Goal: Task Accomplishment & Management: Manage account settings

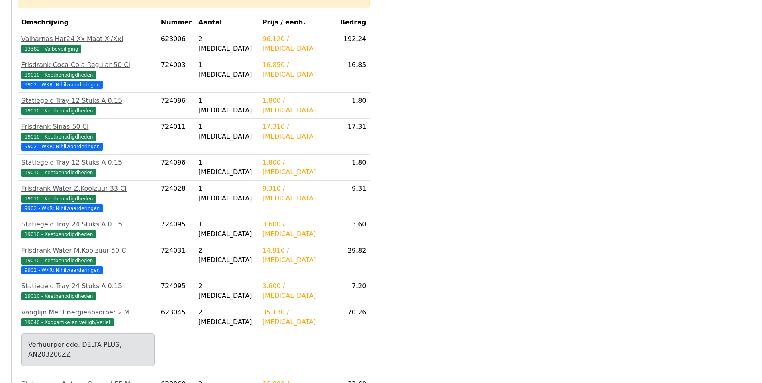
scroll to position [236, 0]
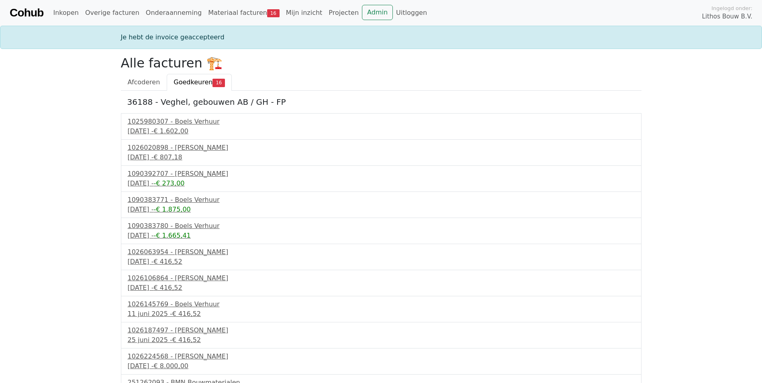
scroll to position [148, 0]
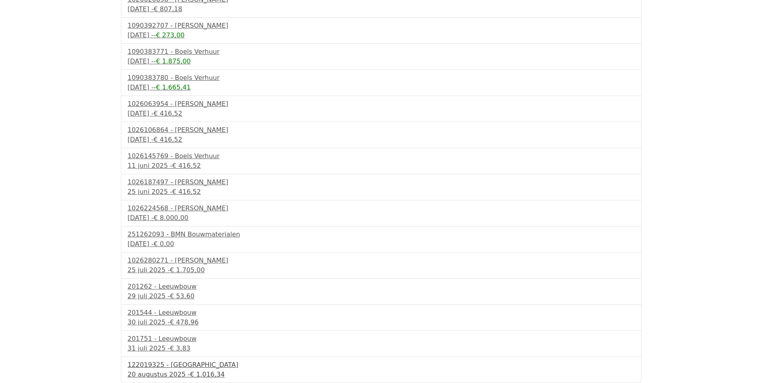
click at [162, 368] on div "122019325 - PontMeyer" at bounding box center [381, 366] width 507 height 10
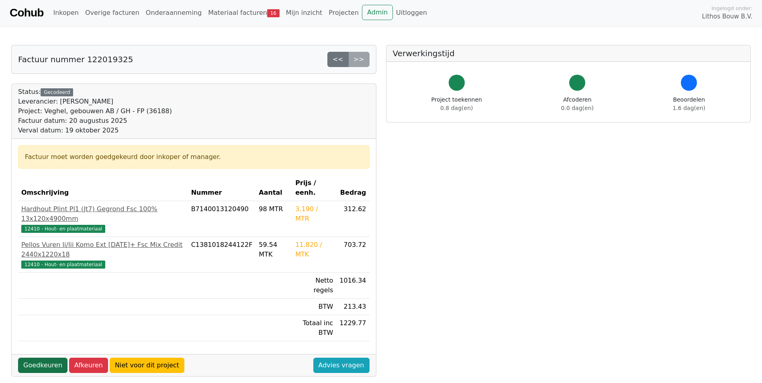
click at [48, 358] on link "Goedkeuren" at bounding box center [42, 365] width 49 height 15
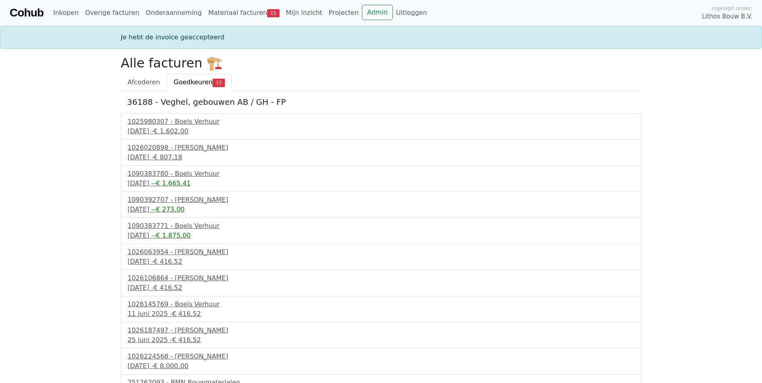
scroll to position [122, 0]
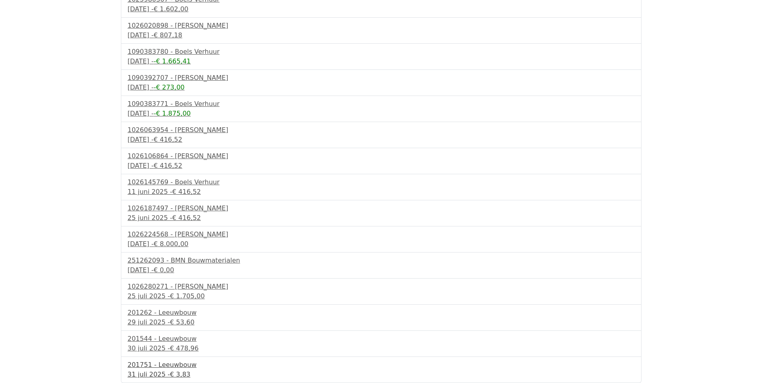
click at [152, 370] on link "201751 - Leeuwbouw 31 juli 2025 - € 3,83" at bounding box center [381, 370] width 507 height 19
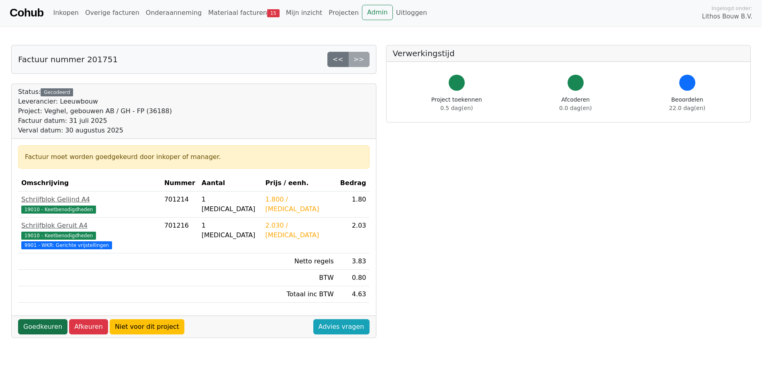
click at [38, 320] on link "Goedkeuren" at bounding box center [42, 327] width 49 height 15
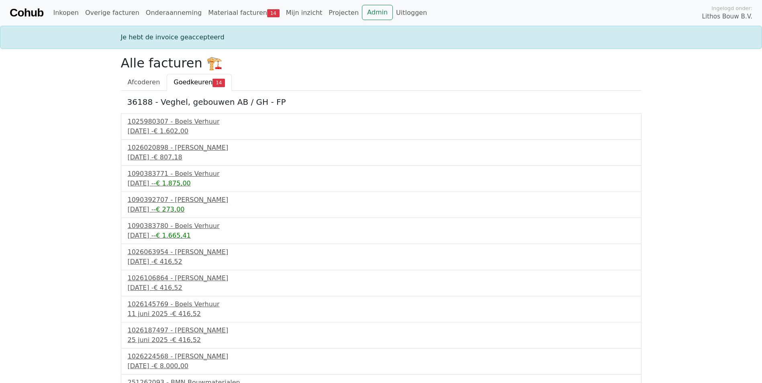
scroll to position [96, 0]
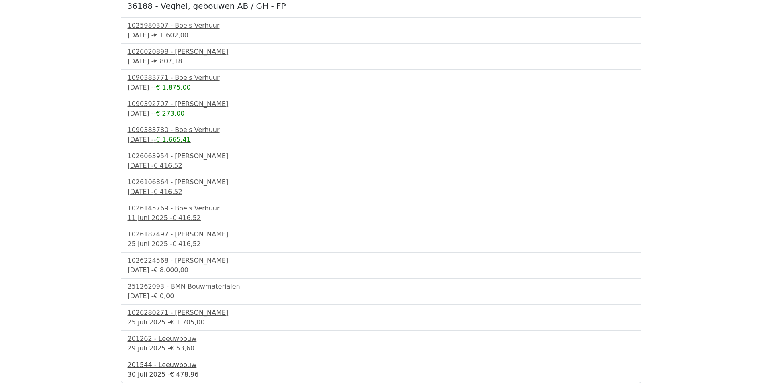
click at [154, 372] on div "[DATE] - € 478,96" at bounding box center [381, 375] width 507 height 10
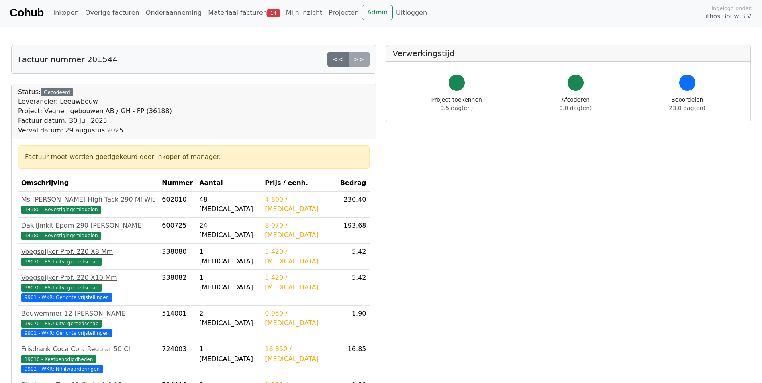
scroll to position [213, 0]
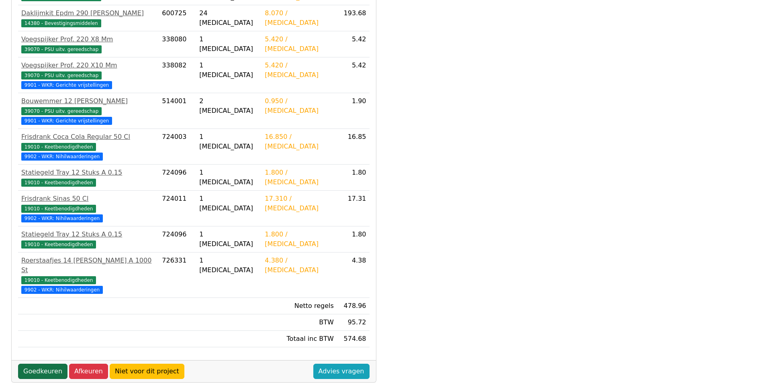
click at [41, 364] on link "Goedkeuren" at bounding box center [42, 371] width 49 height 15
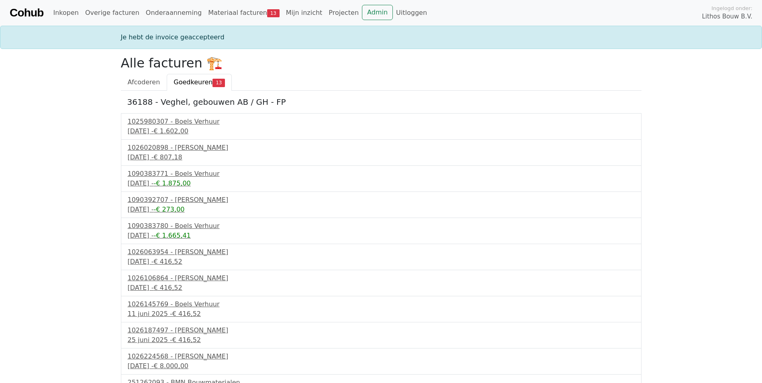
scroll to position [70, 0]
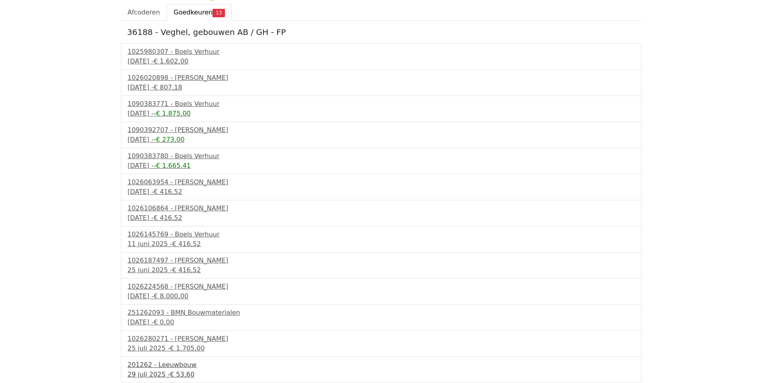
click at [174, 366] on div "201262 - Leeuwbouw" at bounding box center [381, 366] width 507 height 10
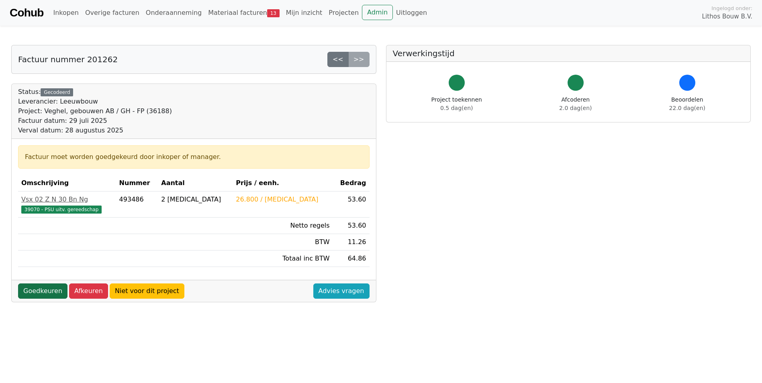
click at [38, 285] on link "Goedkeuren" at bounding box center [42, 291] width 49 height 15
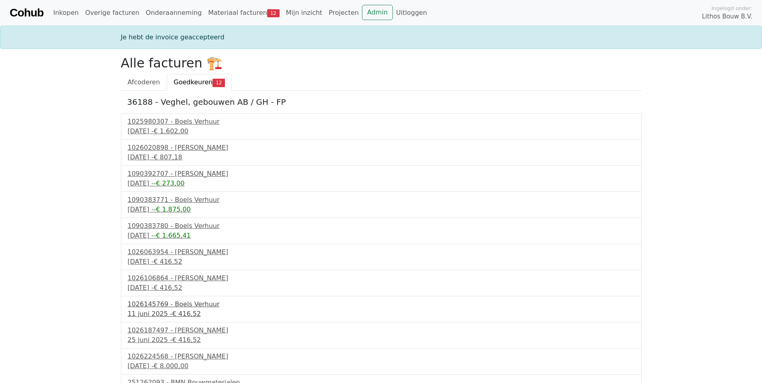
scroll to position [44, 0]
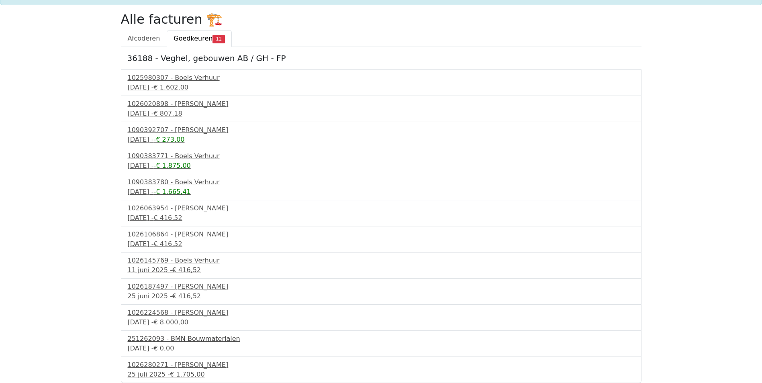
click at [155, 342] on div "251262093 - BMN Bouwmaterialen" at bounding box center [381, 339] width 507 height 10
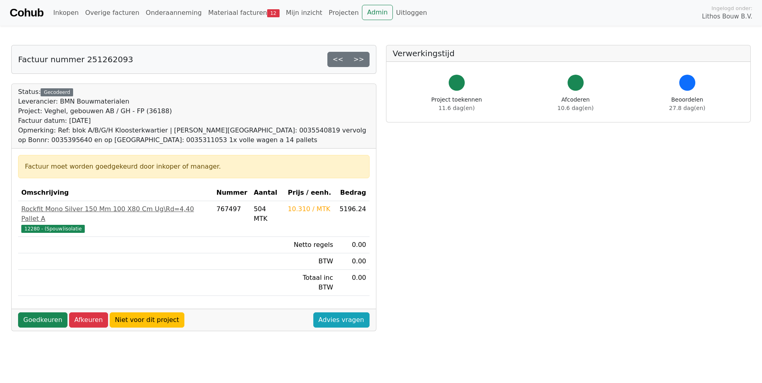
scroll to position [213, 0]
